Goal: Check status: Check status

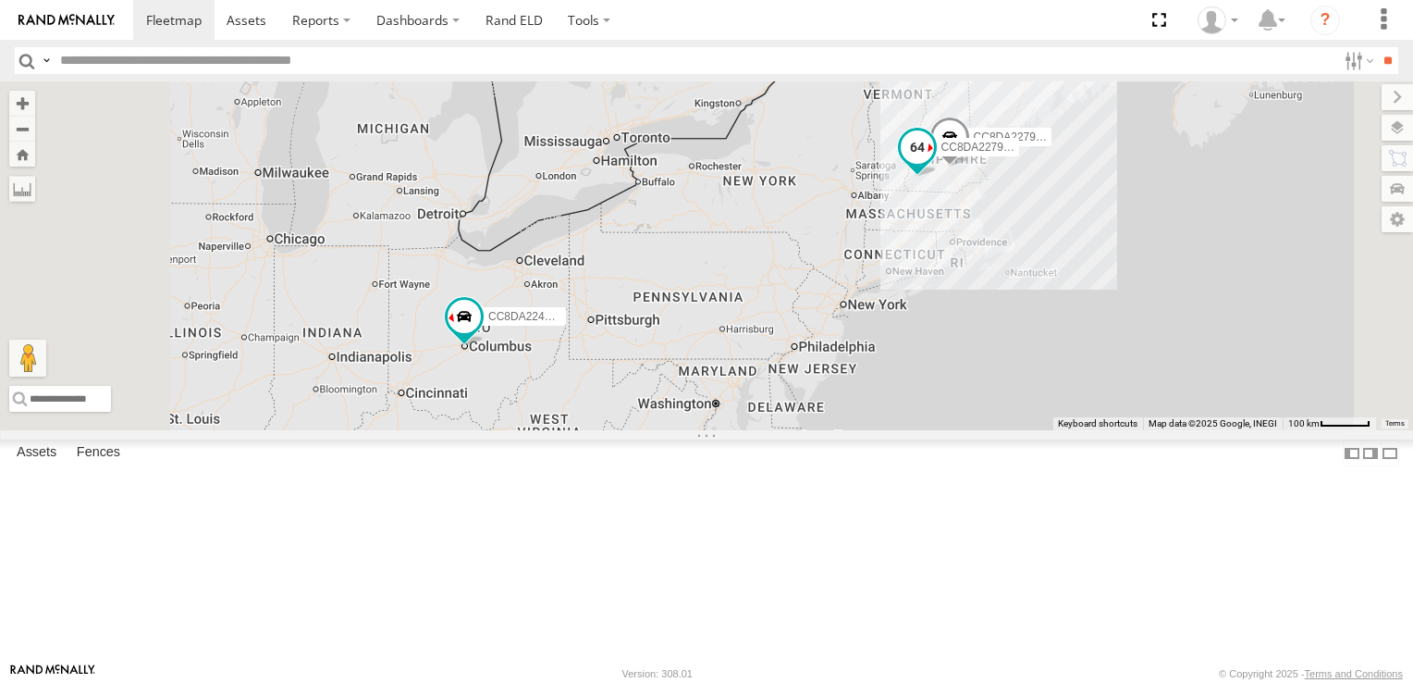
click at [934, 164] on span at bounding box center [917, 146] width 33 height 33
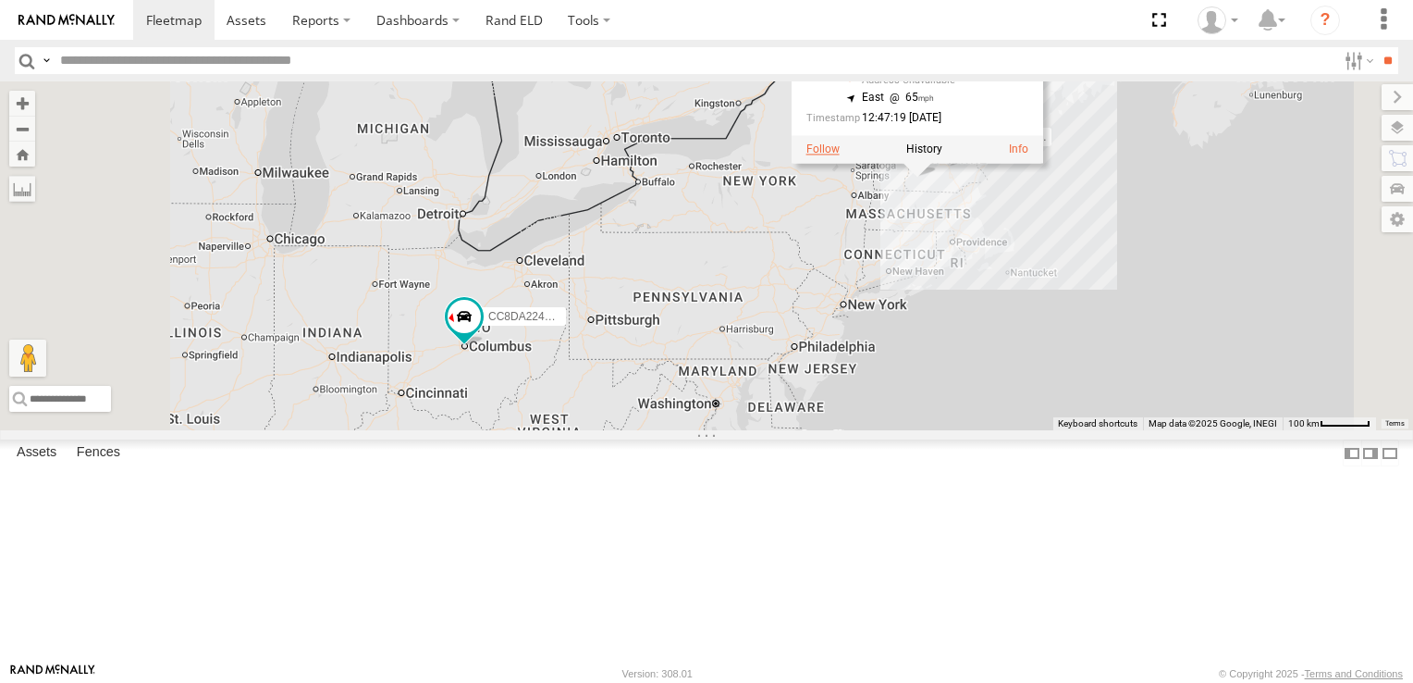
click at [840, 155] on label at bounding box center [823, 148] width 33 height 13
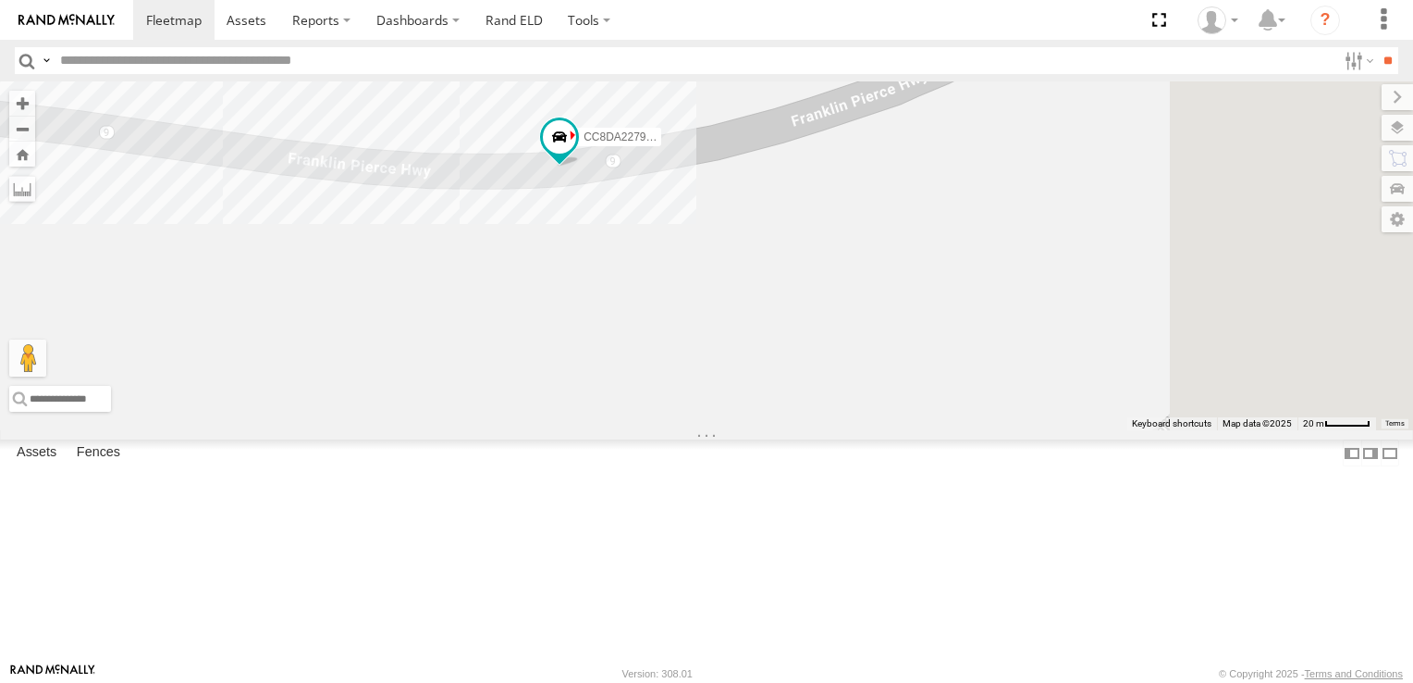
drag, startPoint x: 1314, startPoint y: 431, endPoint x: 856, endPoint y: 324, distance: 470.3
click at [856, 324] on div "CC8DA22792D4" at bounding box center [706, 255] width 1413 height 349
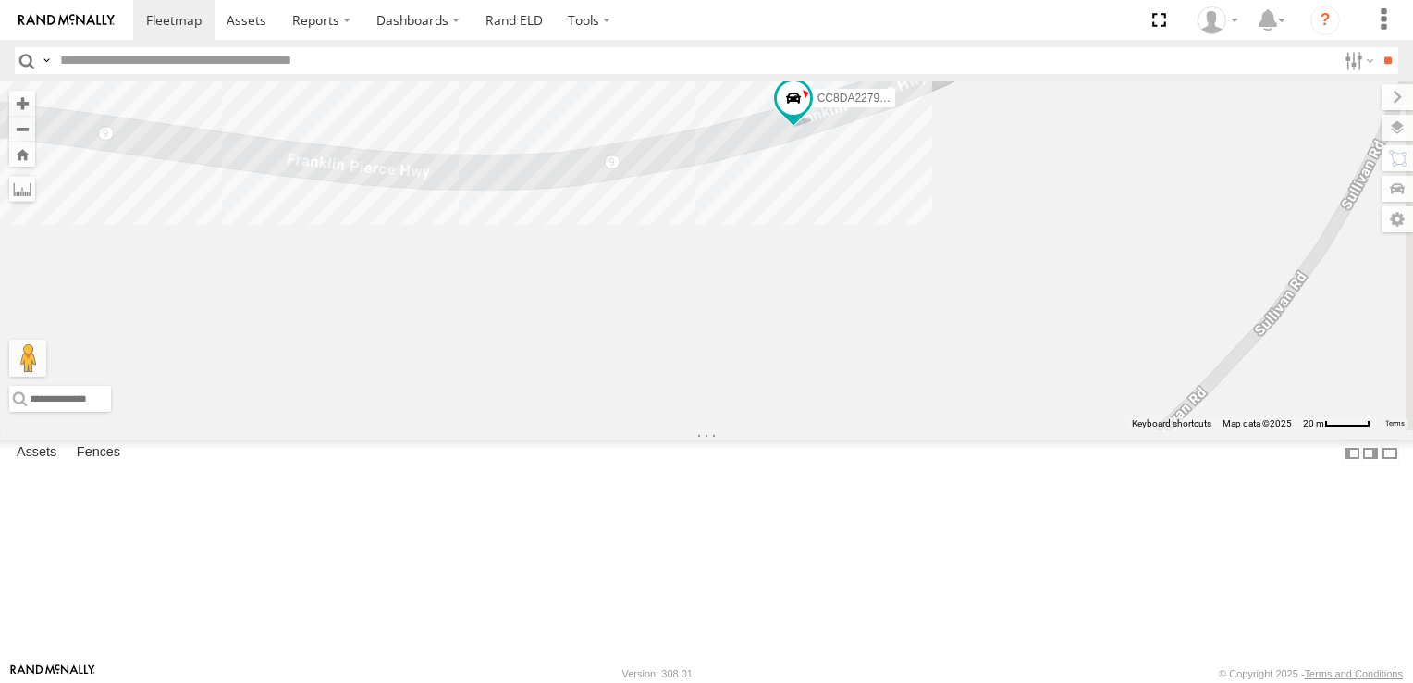
click at [1144, 231] on div "CC8DA22792D4" at bounding box center [706, 255] width 1413 height 349
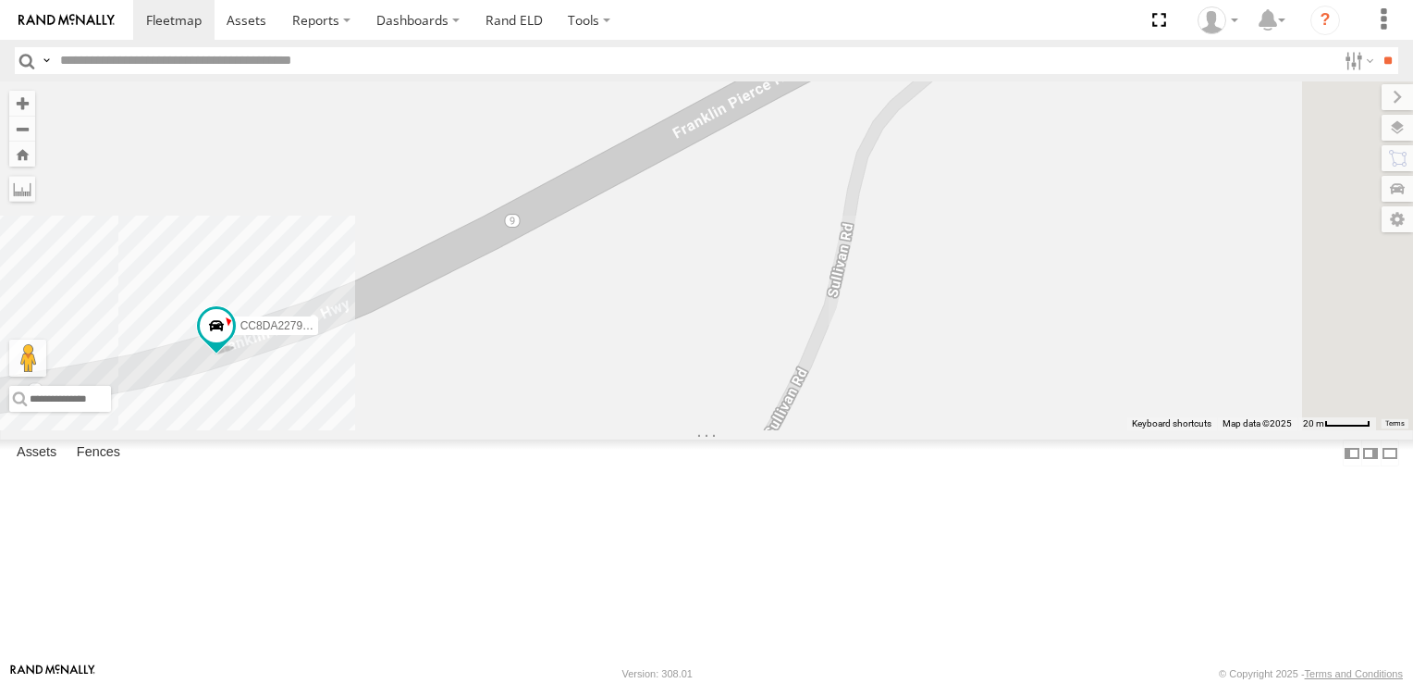
drag, startPoint x: 1144, startPoint y: 231, endPoint x: 564, endPoint y: 461, distance: 623.7
click at [564, 430] on div "CC8DA22792D4" at bounding box center [706, 255] width 1413 height 349
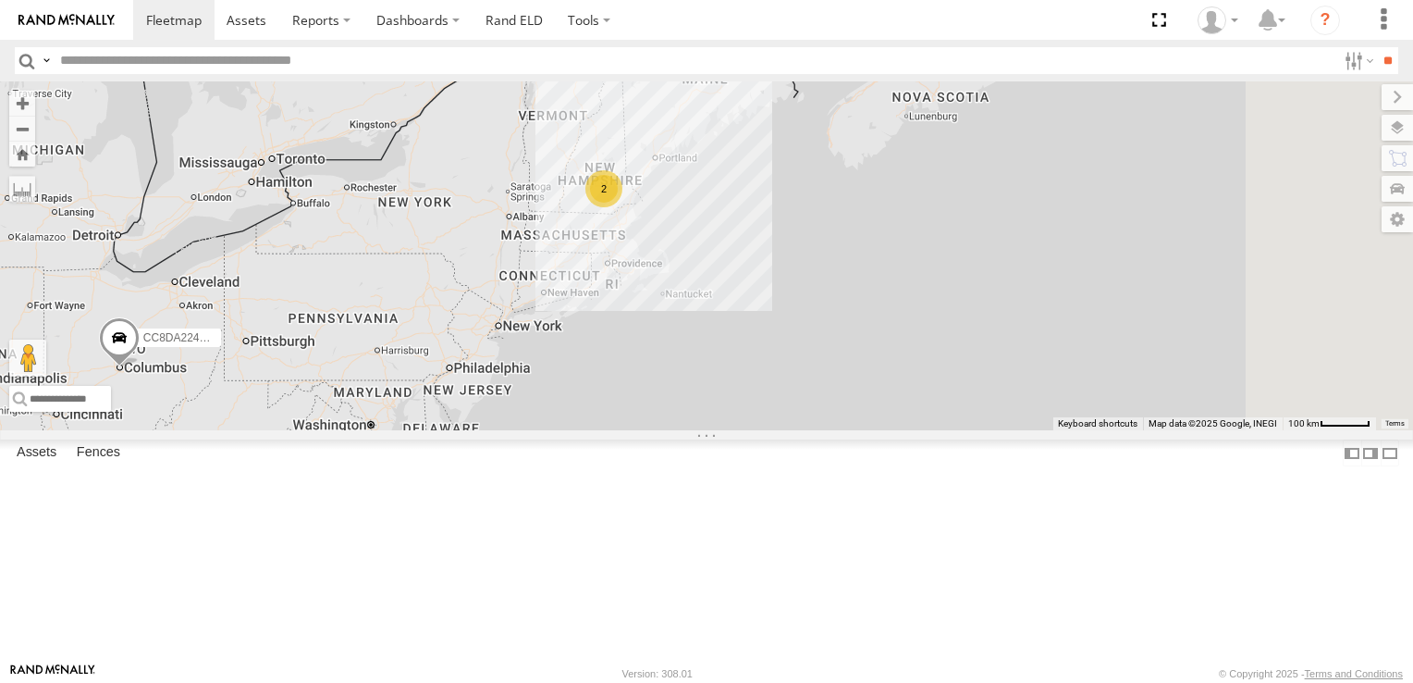
drag, startPoint x: 1076, startPoint y: 352, endPoint x: 728, endPoint y: 376, distance: 348.6
click at [728, 376] on div "CC8DA224C0BC 2" at bounding box center [706, 255] width 1413 height 349
click at [623, 207] on div "2" at bounding box center [604, 188] width 37 height 37
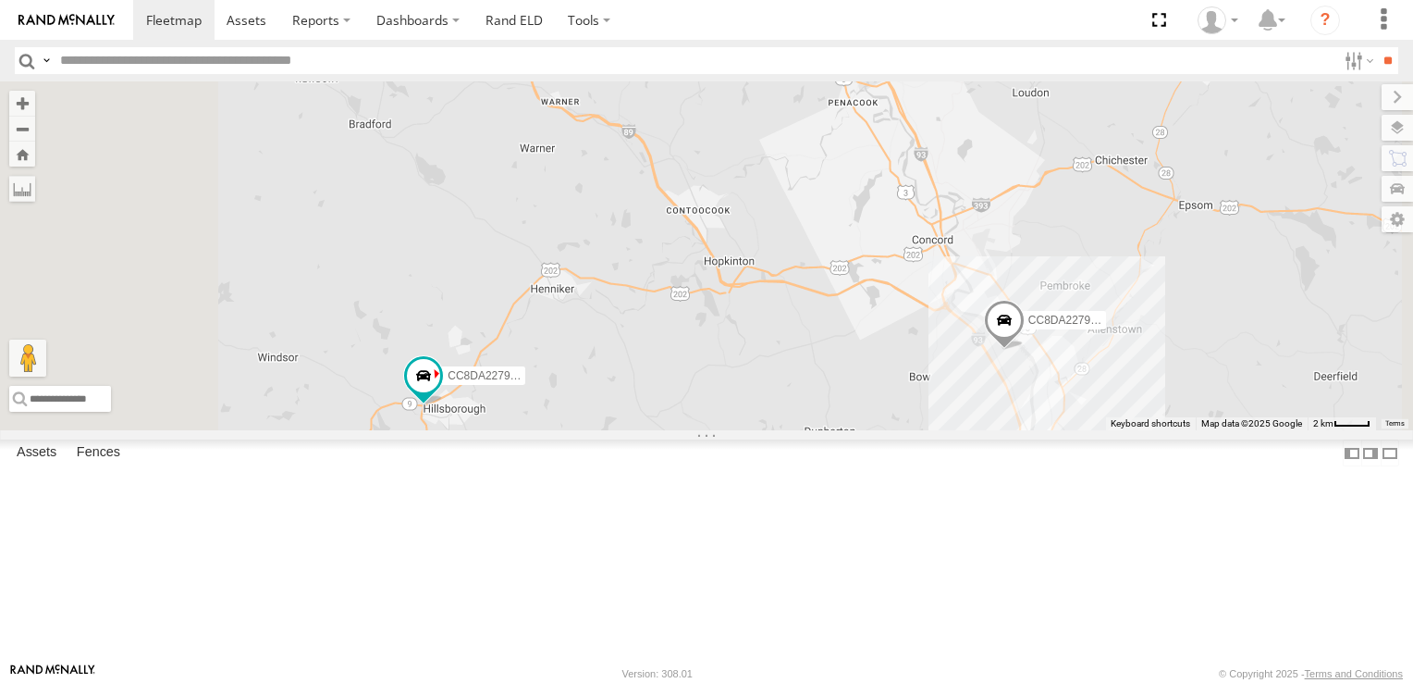
drag, startPoint x: 1055, startPoint y: 365, endPoint x: 1051, endPoint y: 489, distance: 124.0
click at [1051, 430] on div "CC8DA224C0BC CC8DA2279DE0 CC8DA22792D4" at bounding box center [706, 255] width 1413 height 349
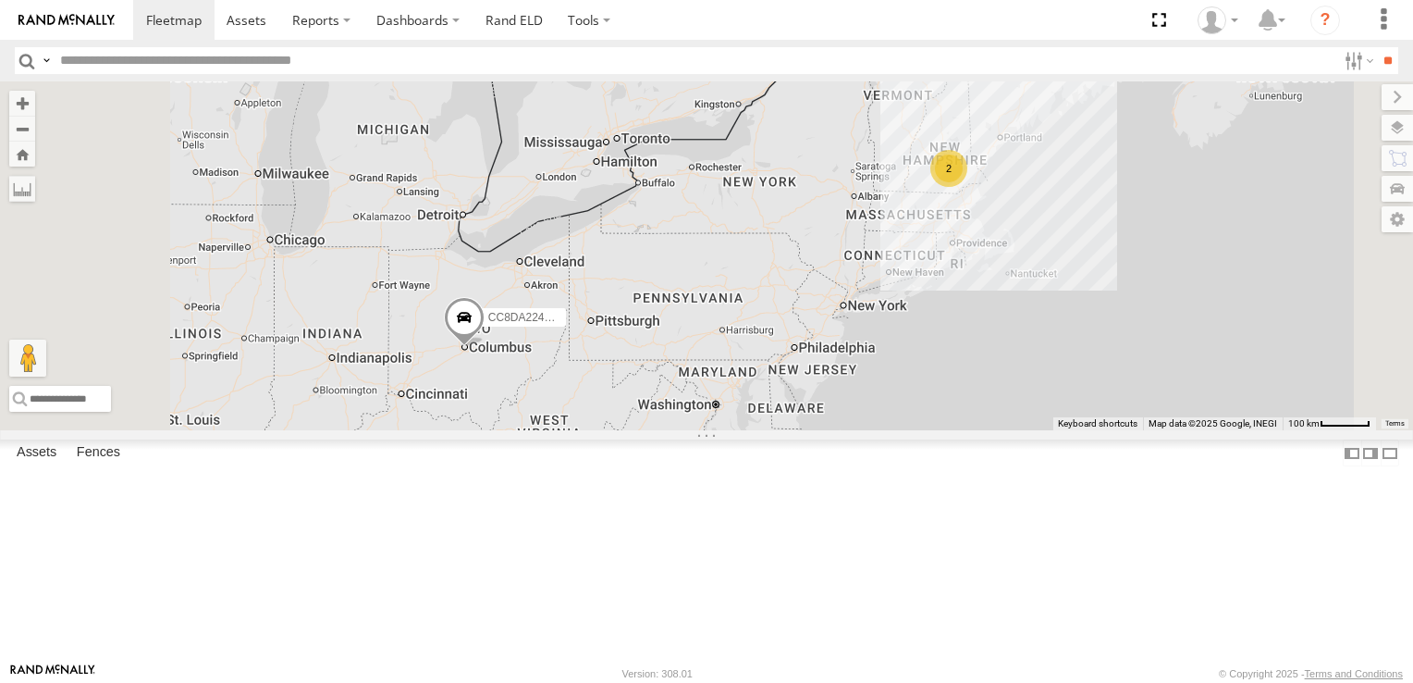
click at [968, 187] on div "2" at bounding box center [949, 168] width 37 height 37
click at [968, 186] on div "2" at bounding box center [949, 167] width 37 height 37
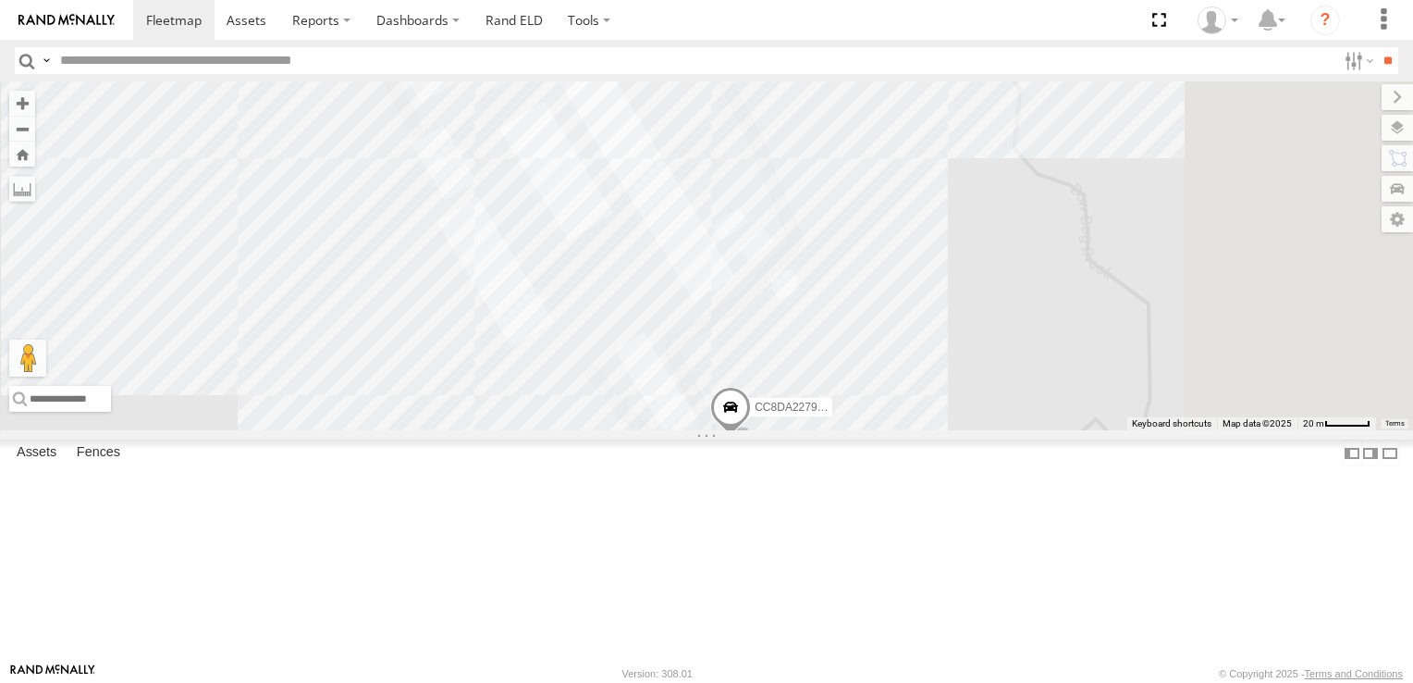
click at [703, 75] on span at bounding box center [682, 50] width 41 height 50
click at [605, 54] on label at bounding box center [588, 47] width 33 height 13
